Goal: Use online tool/utility: Utilize a website feature to perform a specific function

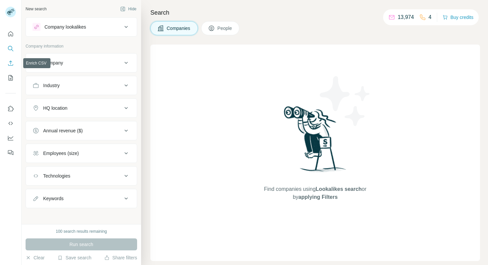
click at [8, 66] on icon "Enrich CSV" at bounding box center [10, 63] width 7 height 7
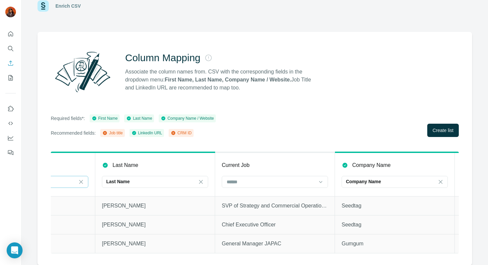
scroll to position [0, 337]
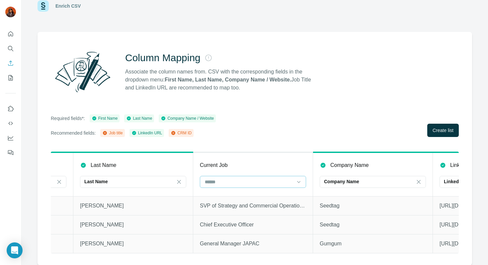
click at [272, 178] on input at bounding box center [249, 181] width 90 height 7
click at [265, 192] on div "Job title" at bounding box center [253, 196] width 103 height 12
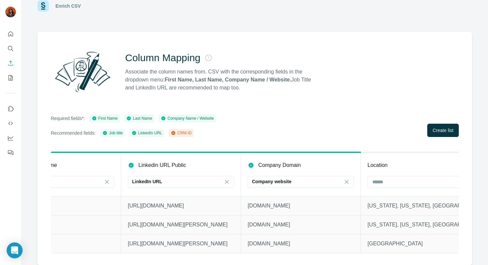
scroll to position [0, 671]
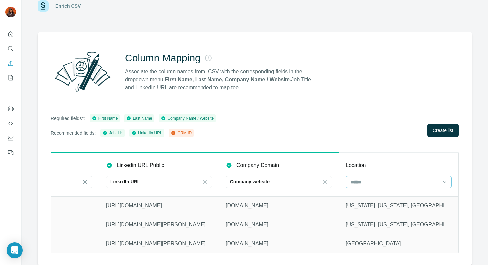
click at [356, 178] on input at bounding box center [395, 181] width 90 height 7
click at [370, 177] on div at bounding box center [395, 181] width 90 height 11
click at [434, 128] on span "Create list" at bounding box center [443, 130] width 21 height 7
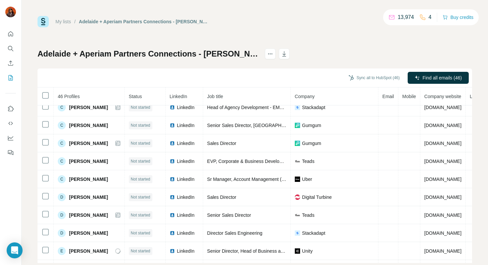
scroll to position [150, 50]
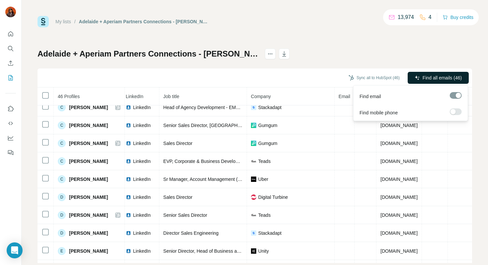
click at [437, 77] on span "Find all emails (46)" at bounding box center [442, 77] width 39 height 7
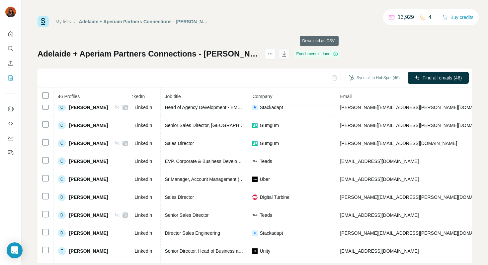
click at [286, 54] on icon "button" at bounding box center [284, 54] width 3 height 2
click at [9, 64] on icon "Enrich CSV" at bounding box center [10, 63] width 7 height 7
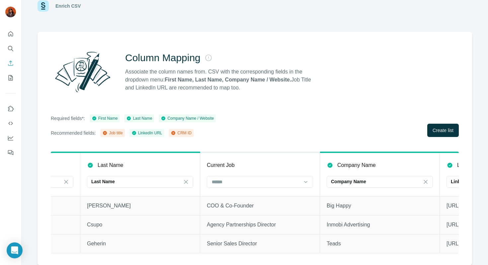
scroll to position [0, 453]
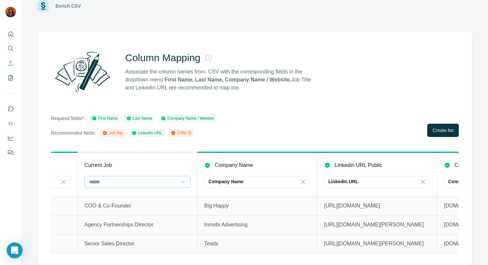
click at [116, 185] on input at bounding box center [134, 181] width 90 height 7
click at [117, 195] on div "Job title" at bounding box center [137, 196] width 95 height 7
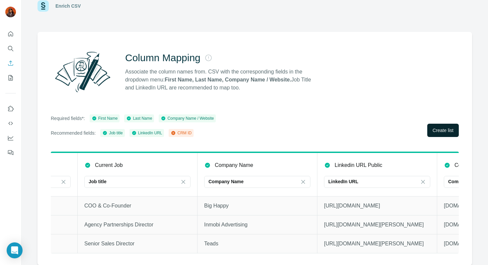
click at [443, 131] on span "Create list" at bounding box center [443, 130] width 21 height 7
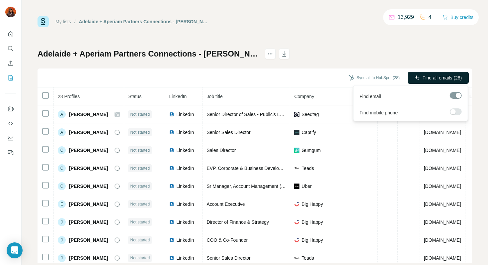
click at [438, 79] on span "Find all emails (28)" at bounding box center [442, 77] width 39 height 7
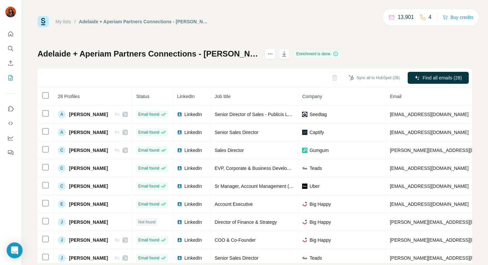
click at [288, 54] on icon "button" at bounding box center [284, 53] width 7 height 7
click at [12, 61] on icon "Enrich CSV" at bounding box center [10, 63] width 7 height 7
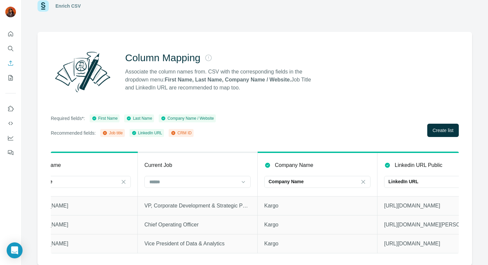
scroll to position [0, 393]
click at [228, 178] on input at bounding box center [193, 181] width 90 height 7
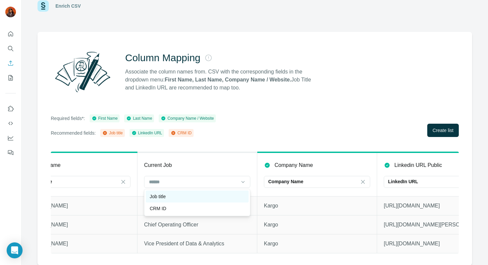
click at [219, 192] on div "Job title" at bounding box center [197, 196] width 103 height 12
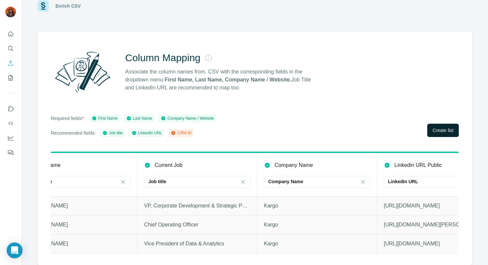
click at [438, 135] on button "Create list" at bounding box center [443, 130] width 32 height 13
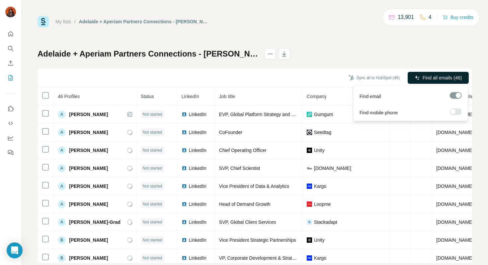
click at [424, 81] on span "Find all emails (46)" at bounding box center [442, 77] width 39 height 7
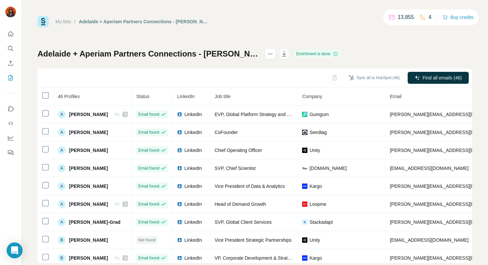
click at [290, 55] on button "button" at bounding box center [284, 53] width 11 height 11
